Goal: Task Accomplishment & Management: Use online tool/utility

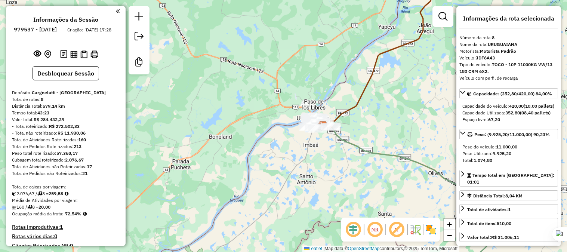
select select "**********"
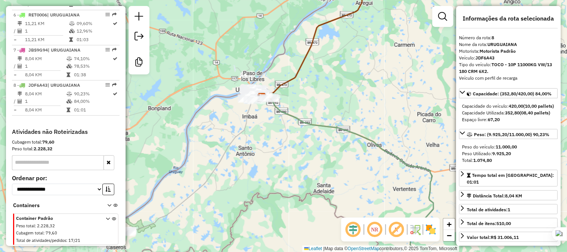
drag, startPoint x: 326, startPoint y: 93, endPoint x: 200, endPoint y: 35, distance: 138.6
click at [197, 35] on div "Janela de atendimento Grade de atendimento Capacidade Transportadoras Veículos …" at bounding box center [283, 126] width 567 height 252
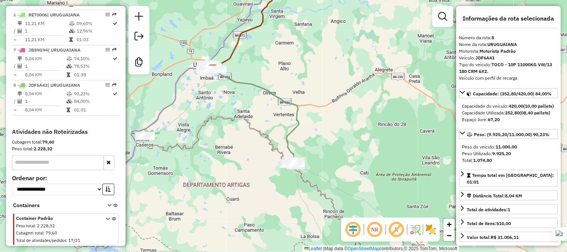
drag, startPoint x: 342, startPoint y: 163, endPoint x: 298, endPoint y: 125, distance: 58.3
click at [298, 125] on div "Janela de atendimento Grade de atendimento Capacidade Transportadoras Veículos …" at bounding box center [283, 126] width 567 height 252
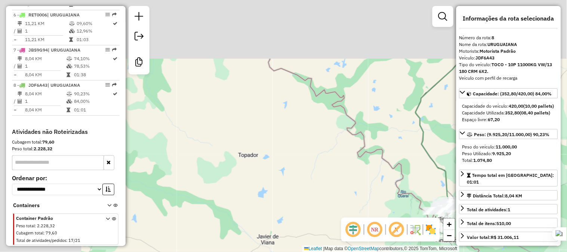
drag, startPoint x: 270, startPoint y: 63, endPoint x: 355, endPoint y: 142, distance: 115.7
click at [424, 155] on div "Janela de atendimento Grade de atendimento Capacidade Transportadoras Veículos …" at bounding box center [283, 126] width 567 height 252
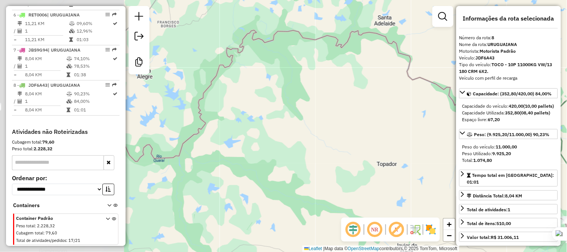
drag, startPoint x: 264, startPoint y: 117, endPoint x: 406, endPoint y: 124, distance: 142.1
click at [406, 124] on div "Janela de atendimento Grade de atendimento Capacidade Transportadoras Veículos …" at bounding box center [283, 126] width 567 height 252
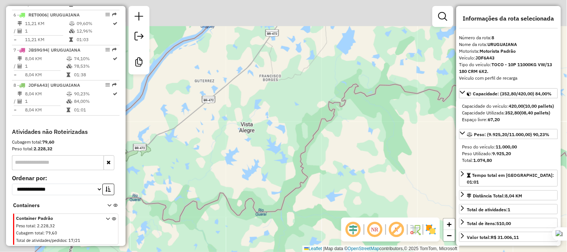
drag, startPoint x: 305, startPoint y: 114, endPoint x: 397, endPoint y: 166, distance: 105.7
click at [397, 166] on div "Janela de atendimento Grade de atendimento Capacidade Transportadoras Veículos …" at bounding box center [283, 126] width 567 height 252
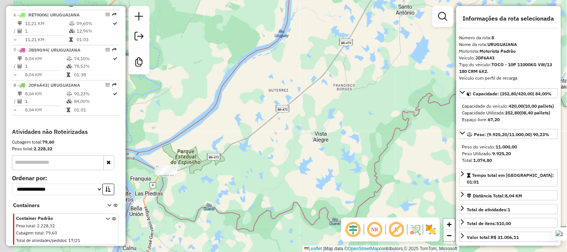
drag, startPoint x: 336, startPoint y: 125, endPoint x: 375, endPoint y: 130, distance: 38.4
click at [375, 130] on div "Janela de atendimento Grade de atendimento Capacidade Transportadoras Veículos …" at bounding box center [283, 126] width 567 height 252
drag, startPoint x: 286, startPoint y: 120, endPoint x: 341, endPoint y: 120, distance: 55.3
click at [341, 120] on div "Janela de atendimento Grade de atendimento Capacidade Transportadoras Veículos …" at bounding box center [283, 126] width 567 height 252
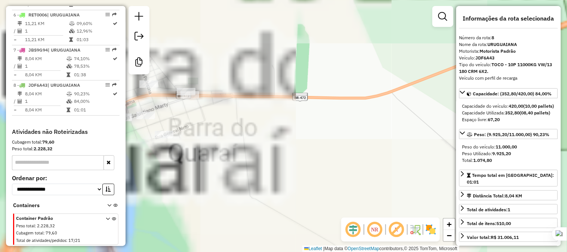
drag, startPoint x: 223, startPoint y: 125, endPoint x: 296, endPoint y: 142, distance: 75.0
click at [296, 142] on div "Janela de atendimento Grade de atendimento Capacidade Transportadoras Veículos …" at bounding box center [283, 126] width 567 height 252
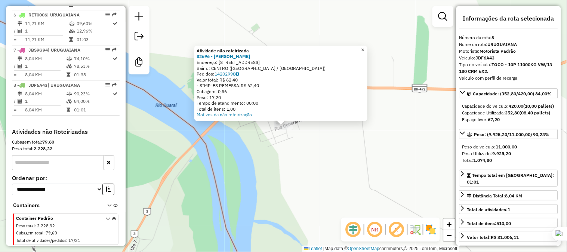
click at [367, 49] on link "×" at bounding box center [362, 50] width 9 height 9
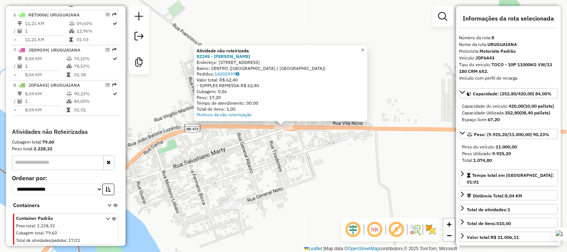
click at [364, 47] on span "×" at bounding box center [362, 50] width 3 height 6
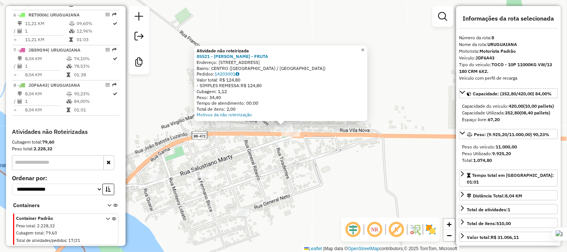
click at [364, 47] on span "×" at bounding box center [362, 50] width 3 height 6
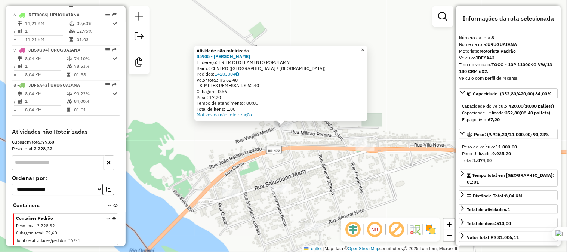
click at [364, 49] on span "×" at bounding box center [362, 50] width 3 height 6
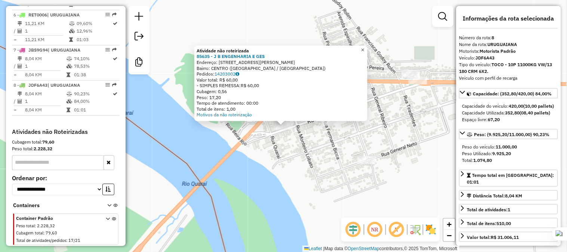
click at [364, 49] on span "×" at bounding box center [362, 50] width 3 height 6
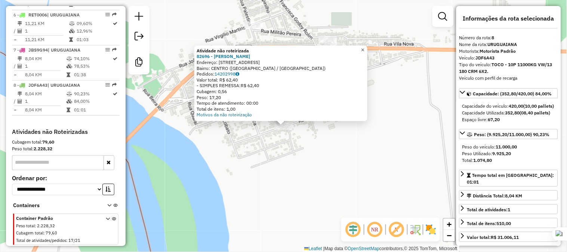
click at [364, 50] on span "×" at bounding box center [362, 50] width 3 height 6
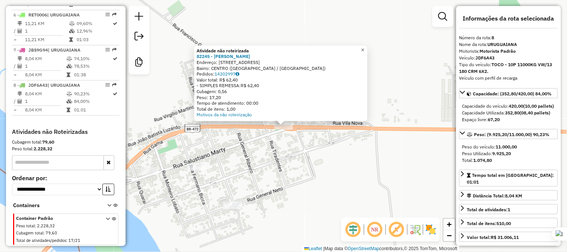
click at [364, 47] on span "×" at bounding box center [362, 50] width 3 height 6
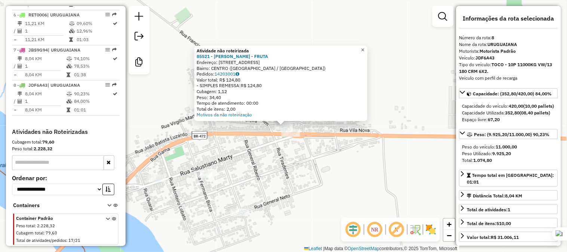
click at [364, 47] on span "×" at bounding box center [362, 50] width 3 height 6
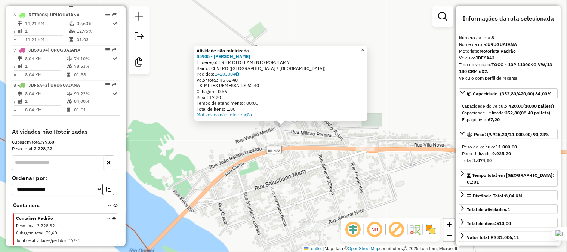
click at [364, 47] on span "×" at bounding box center [362, 50] width 3 height 6
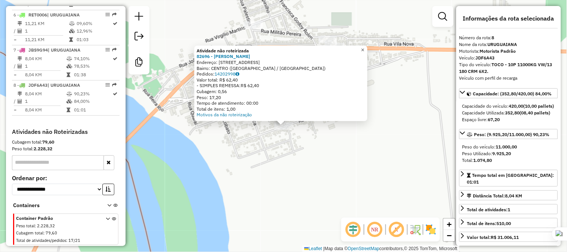
click at [364, 48] on span "×" at bounding box center [362, 50] width 3 height 6
click at [232, 57] on strong "82696 - [PERSON_NAME]" at bounding box center [222, 56] width 53 height 6
click at [224, 73] on link "14202998" at bounding box center [226, 74] width 25 height 6
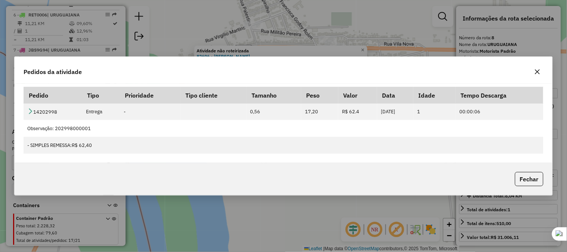
click at [535, 73] on icon "button" at bounding box center [537, 71] width 5 height 5
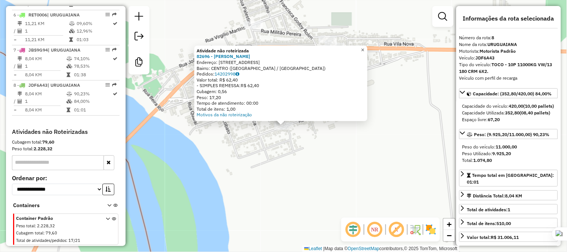
click at [364, 47] on span "×" at bounding box center [362, 50] width 3 height 6
